Goal: Navigation & Orientation: Find specific page/section

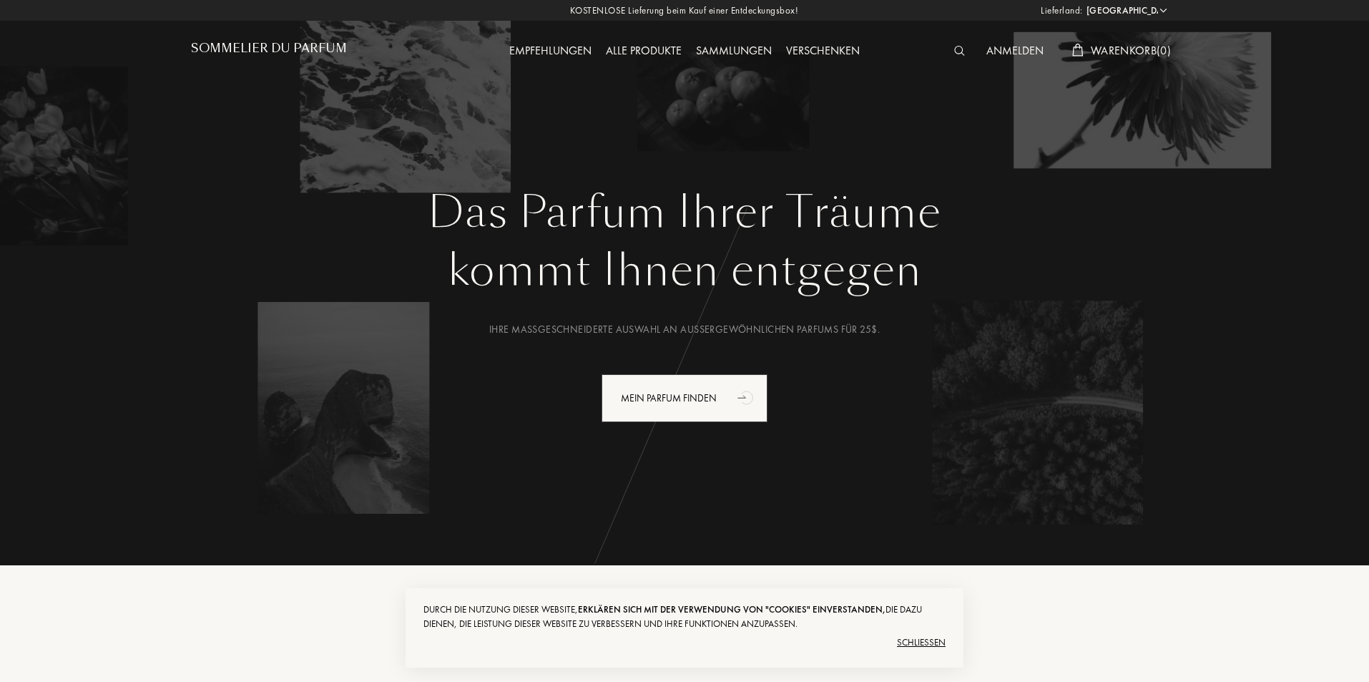
click at [1110, 9] on select "[GEOGRAPHIC_DATA] [GEOGRAPHIC_DATA] [GEOGRAPHIC_DATA] [GEOGRAPHIC_DATA] [GEOGRA…" at bounding box center [1126, 11] width 86 height 14
select select "HK"
click at [1083, 4] on select "[GEOGRAPHIC_DATA] [GEOGRAPHIC_DATA] [GEOGRAPHIC_DATA] [GEOGRAPHIC_DATA] [GEOGRA…" at bounding box center [1126, 11] width 86 height 14
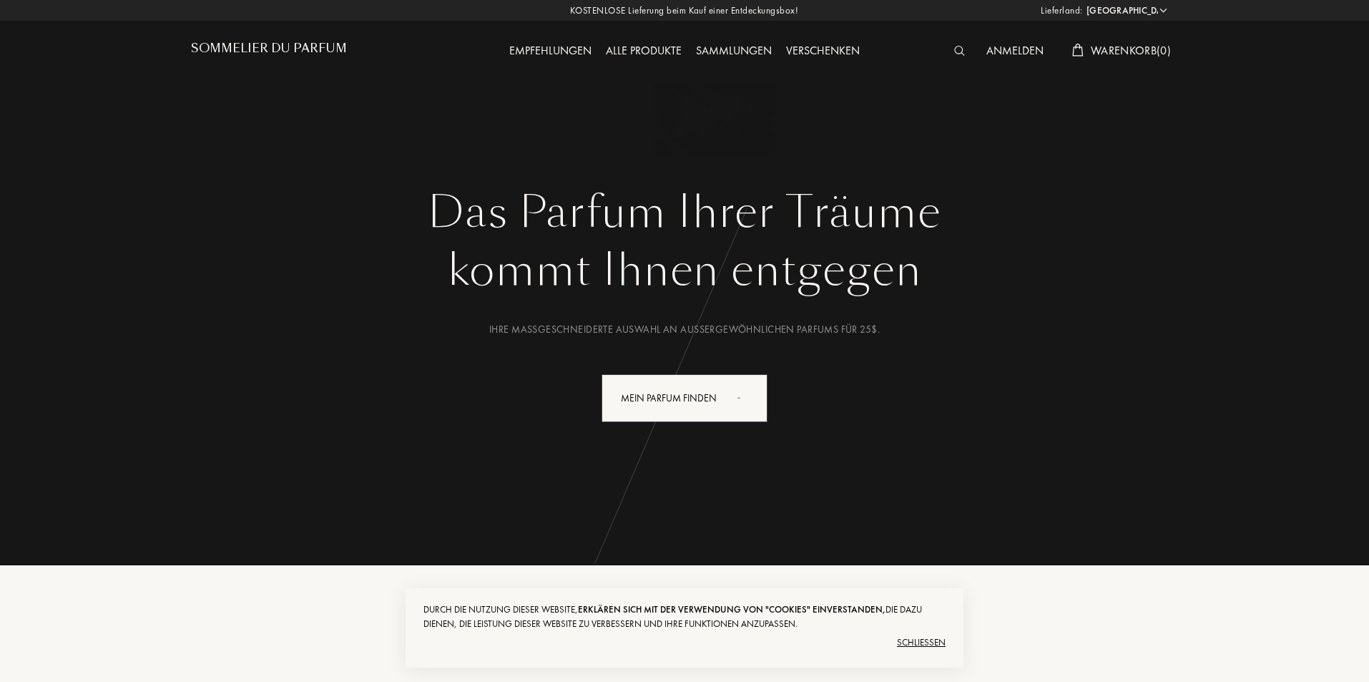
select select "HK"
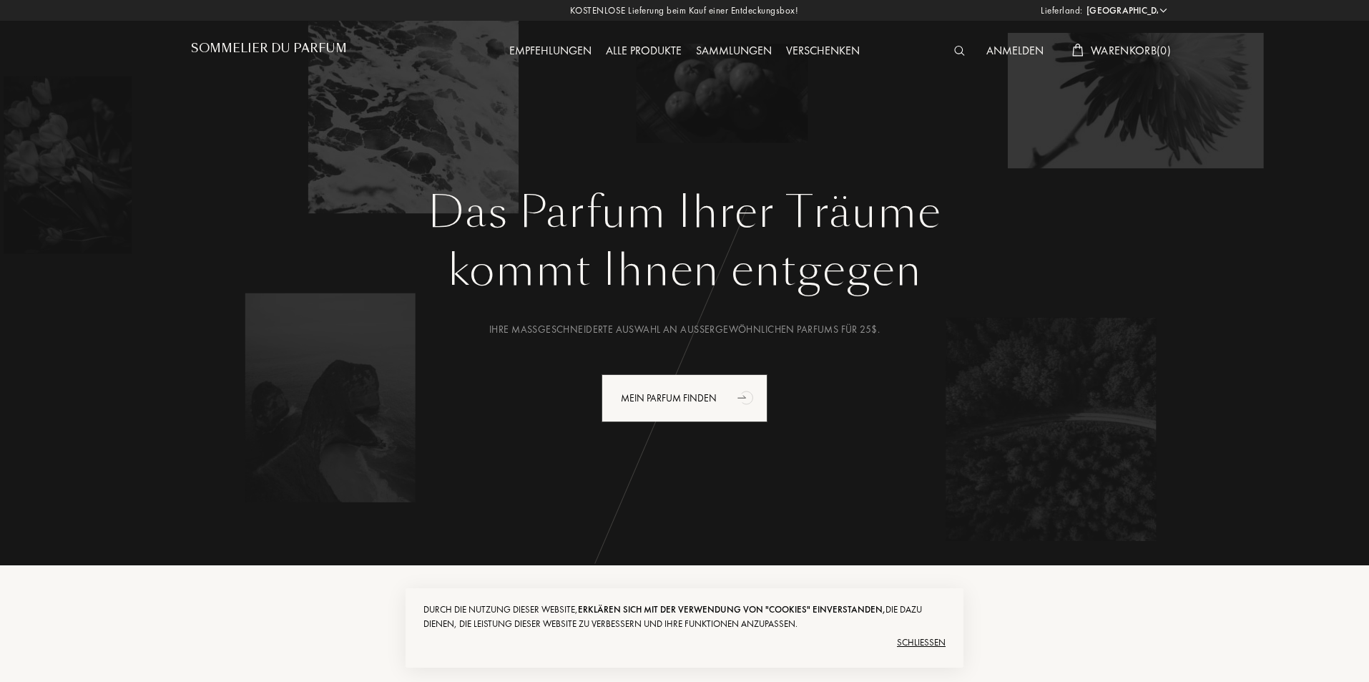
click at [1160, 4] on select "[GEOGRAPHIC_DATA] [GEOGRAPHIC_DATA] [GEOGRAPHIC_DATA] [GEOGRAPHIC_DATA] [GEOGRA…" at bounding box center [1126, 11] width 86 height 14
